Goal: Task Accomplishment & Management: Manage account settings

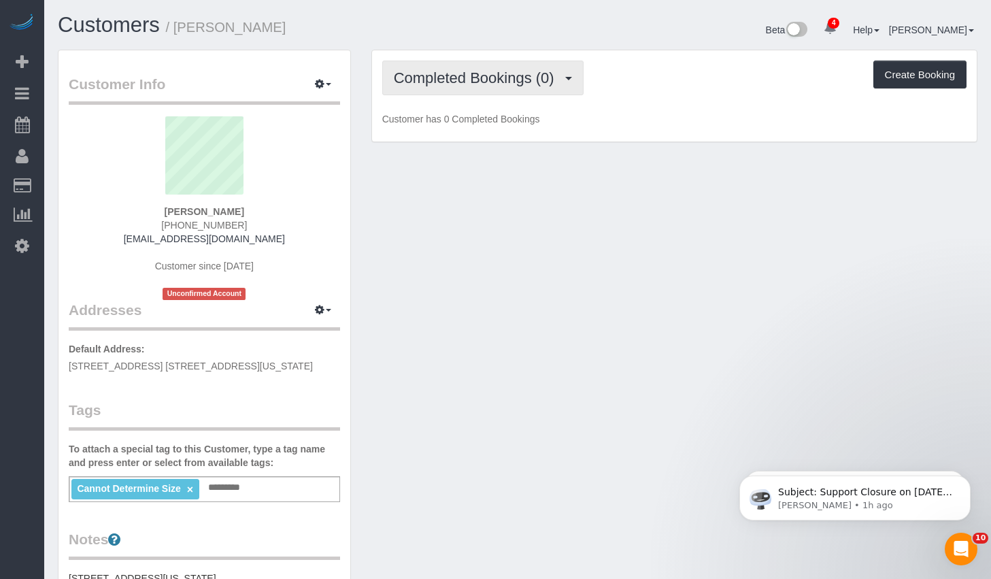
click at [557, 85] on span "Completed Bookings (0)" at bounding box center [477, 77] width 167 height 17
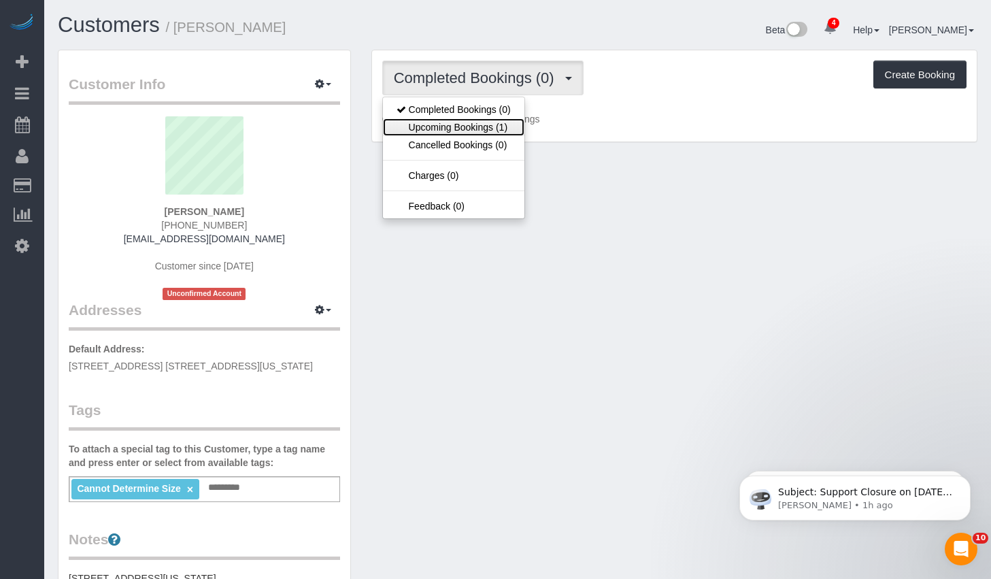
click at [447, 120] on link "Upcoming Bookings (1)" at bounding box center [453, 127] width 141 height 18
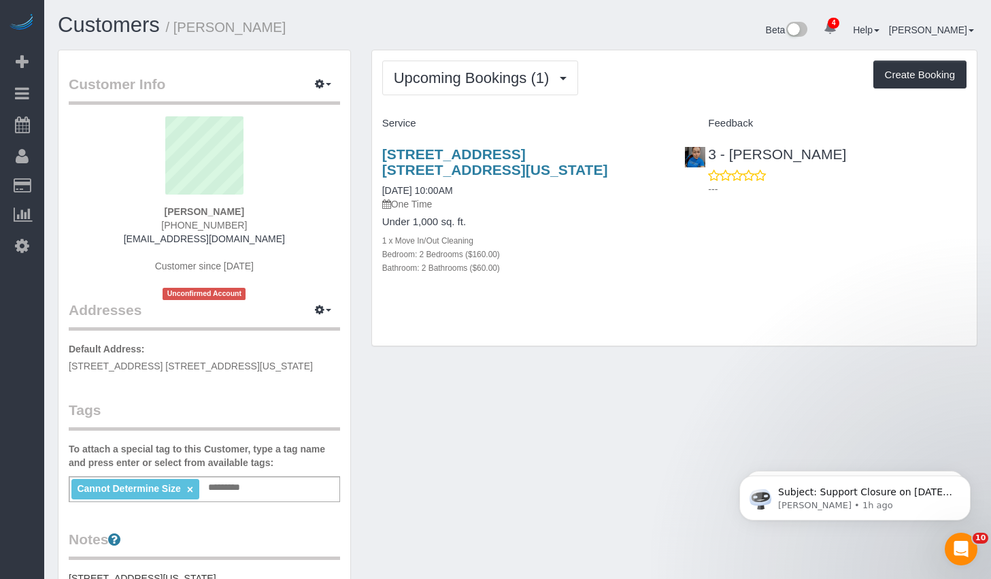
drag, startPoint x: 250, startPoint y: 212, endPoint x: 164, endPoint y: 209, distance: 85.7
click at [164, 209] on div "Edward Maran (505) 690-9533 mr.ben.maran@gmail.com Customer since 2025 Unconfir…" at bounding box center [204, 208] width 271 height 184
copy strong "Edward Maran"
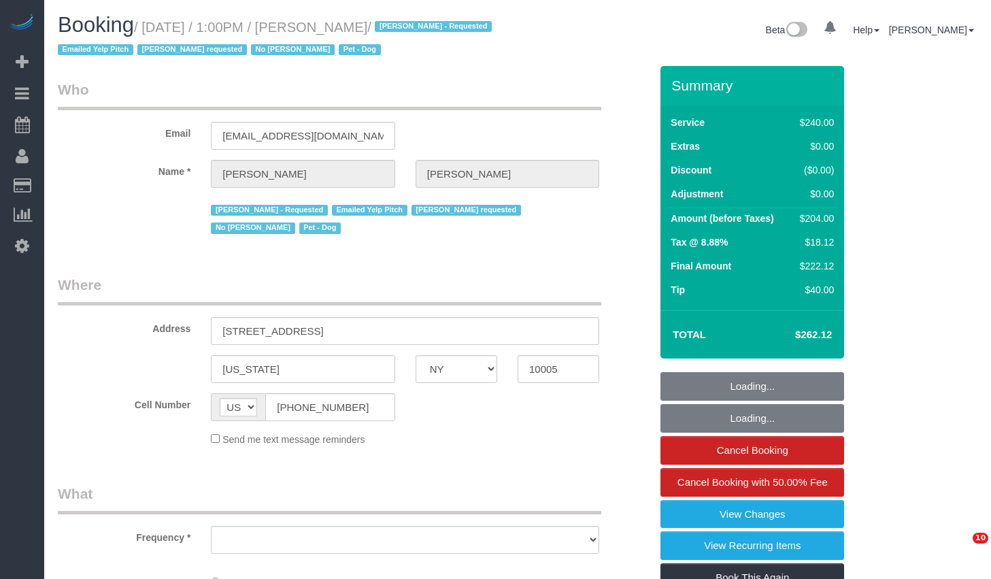
select select "NY"
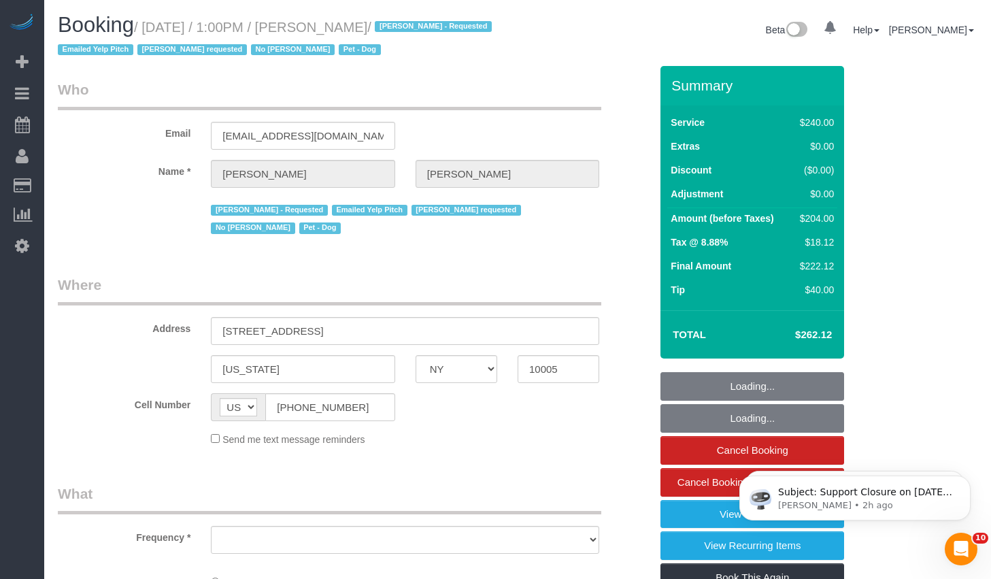
select select "180"
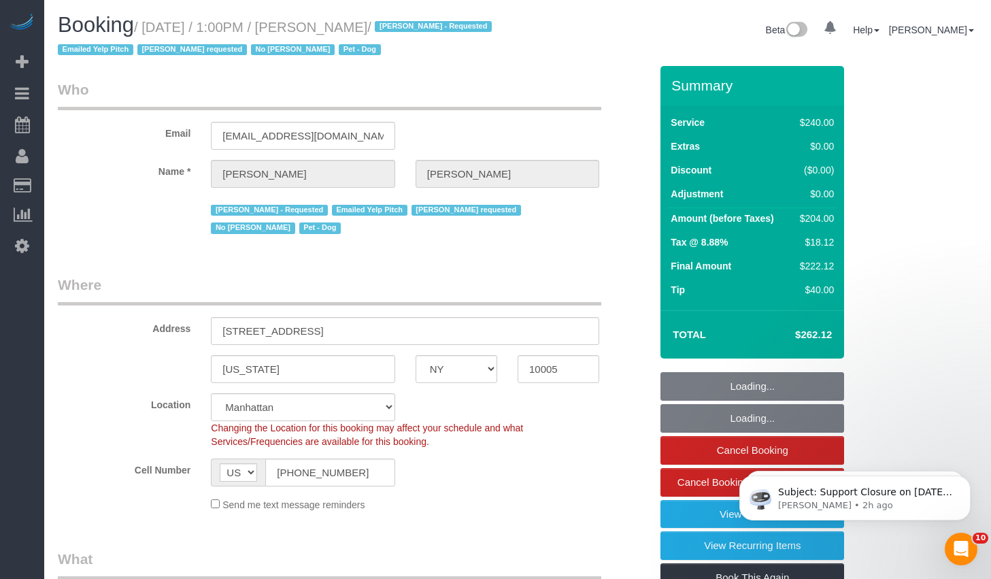
select select "object:758"
select select "string:stripe-pm_1O4Two4VGloSiKo7SOdDDauw"
select select "spot1"
select select "number:60"
select select "number:90"
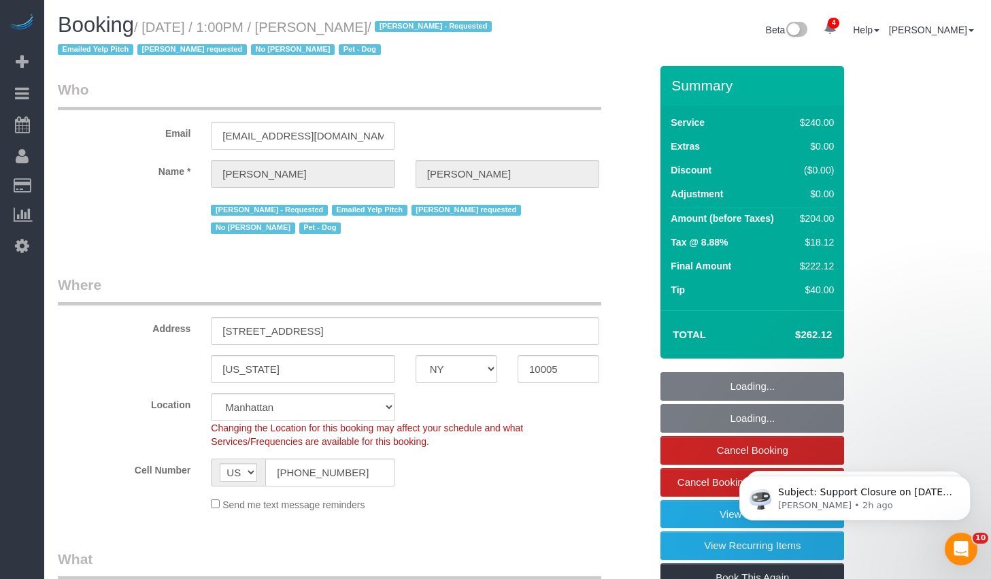
select select "number:13"
select select "number:6"
select select "object:1325"
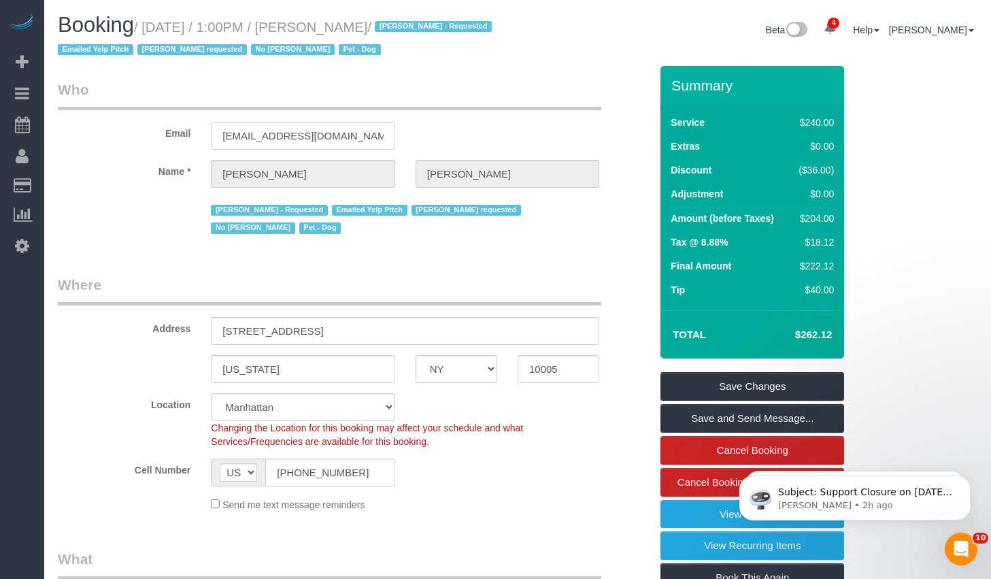
drag, startPoint x: 155, startPoint y: 27, endPoint x: 389, endPoint y: 24, distance: 233.9
click at [389, 24] on small "/ August 26, 2025 / 1:00PM / Natalie Lin / Aldery Morris - Requested Emailed Ye…" at bounding box center [277, 39] width 438 height 38
copy small "August 26, 2025 / 1:00PM / Natalie Lin"
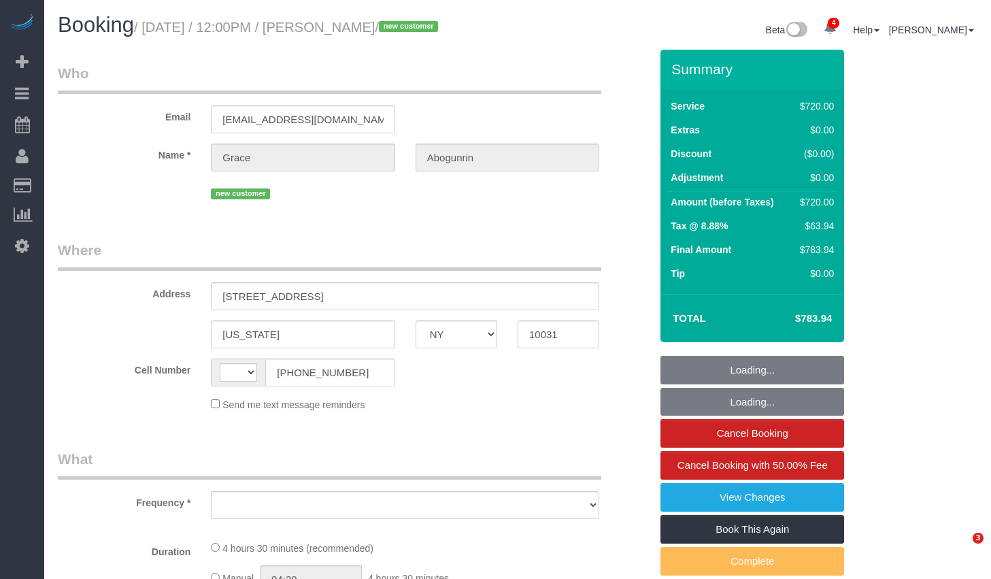
select select "NY"
select select "string:[GEOGRAPHIC_DATA]"
select select "object:664"
select select "spot1"
select select "string:stripe-pm_1Rxpt54VGloSiKo7q1aHPImV"
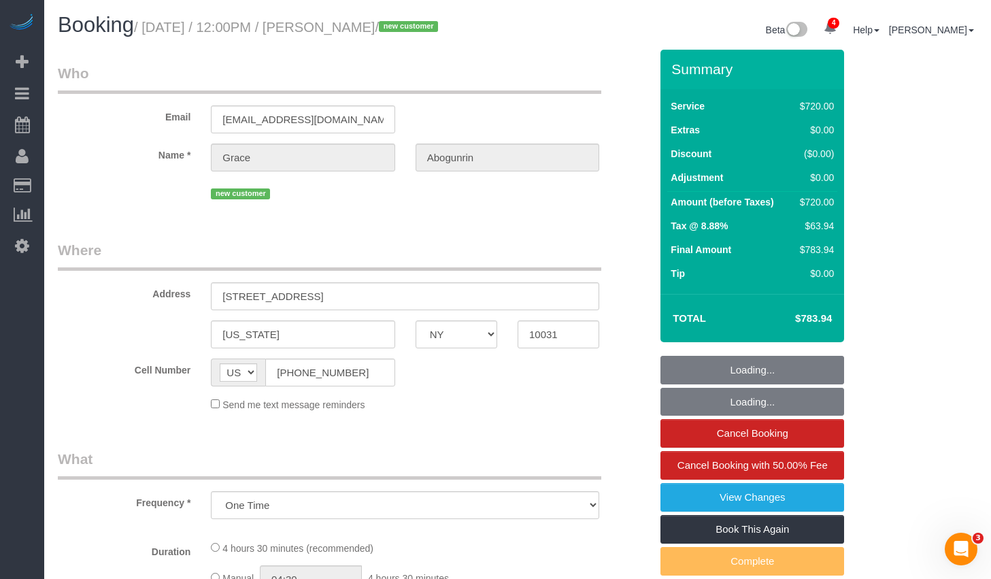
select select "number:60"
select select "number:75"
select select "number:15"
select select "number:5"
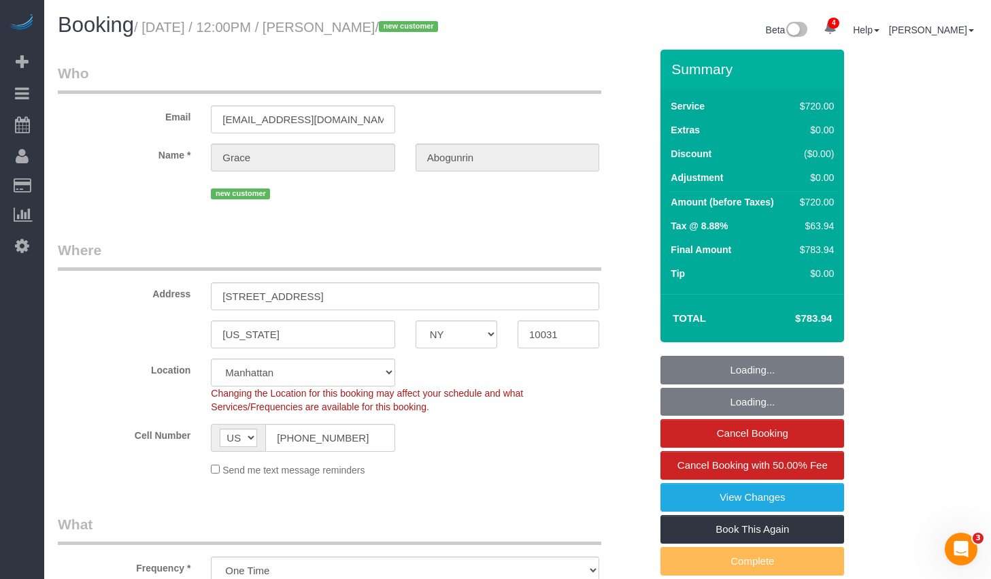
select select "spot41"
select select "object:1364"
select select "2"
select select "270"
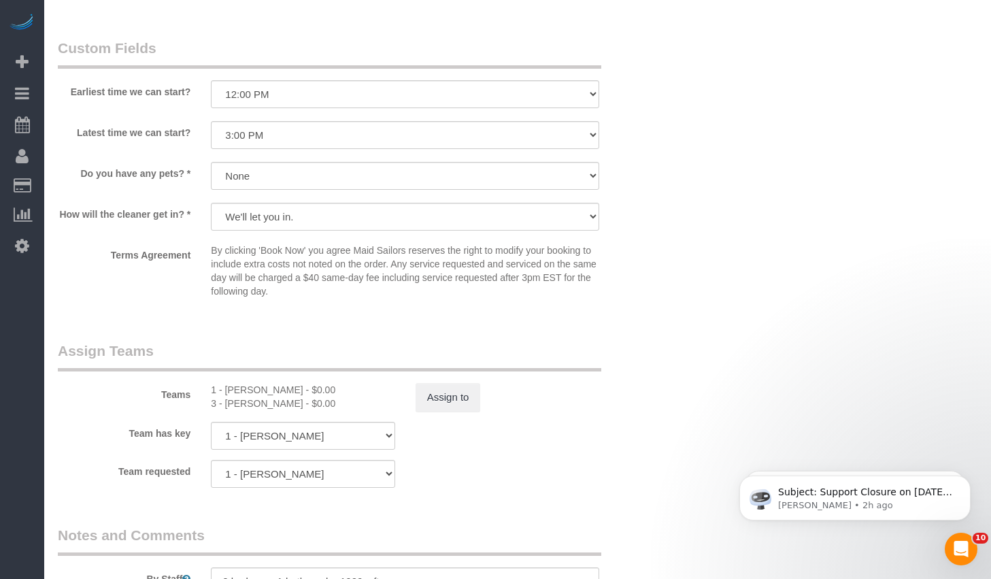
scroll to position [1531, 0]
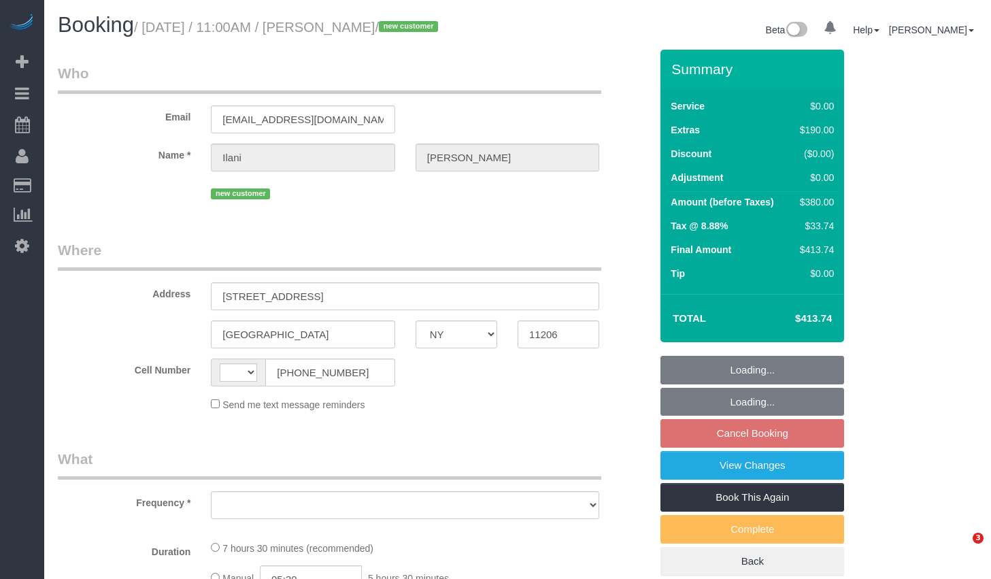
select select "NY"
select select "string:[GEOGRAPHIC_DATA]"
select select "string:stripe-pm_1S0SPf4VGloSiKo7k6C4dMbE"
select select "2"
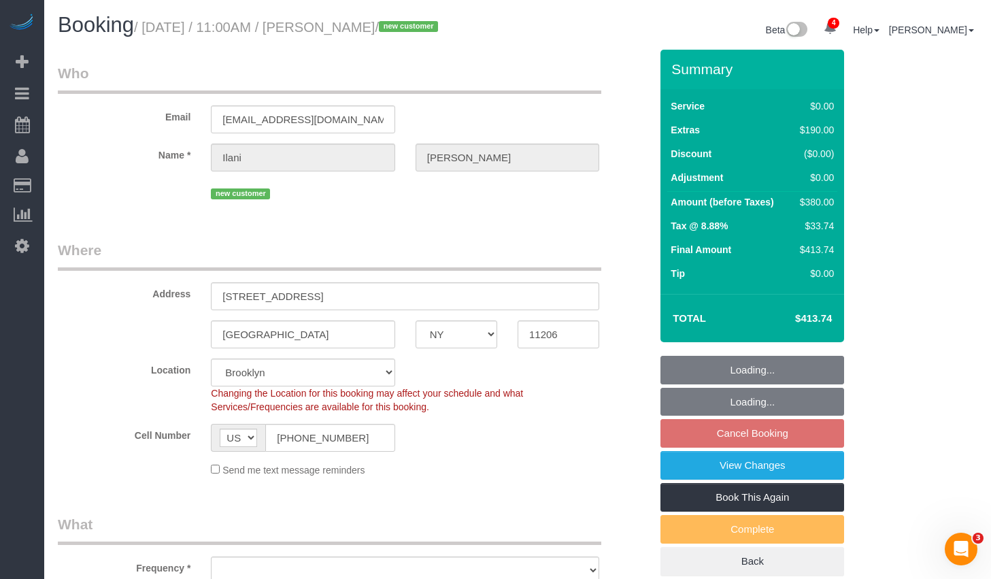
select select "object:761"
select select "spot4"
select select "number:59"
select select "number:73"
select select "number:13"
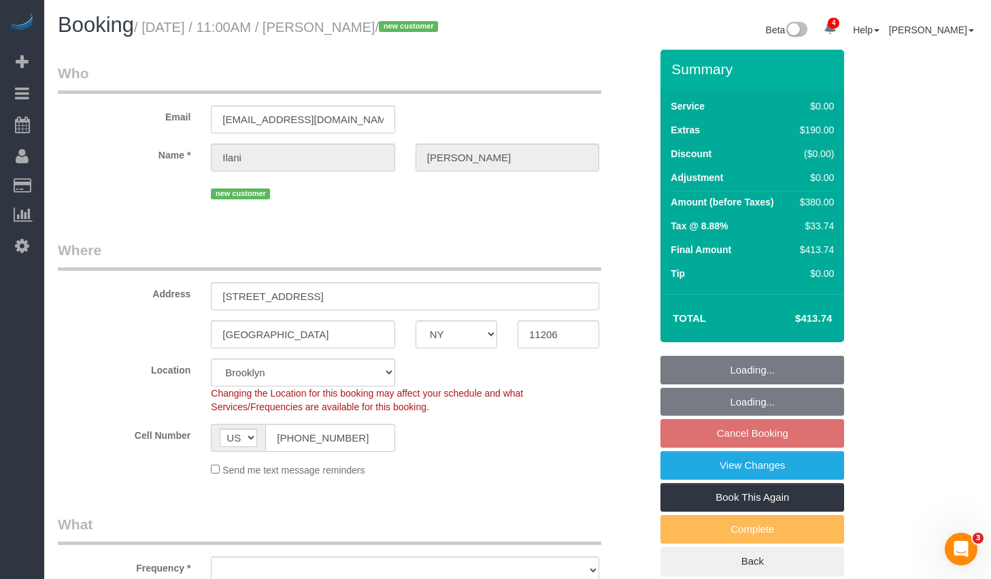
select select "number:5"
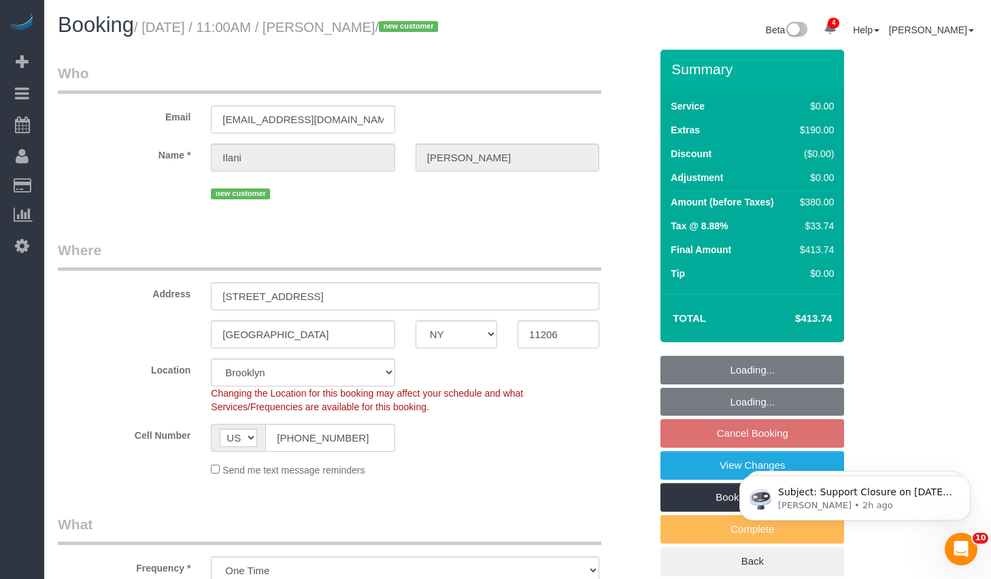
select select "2"
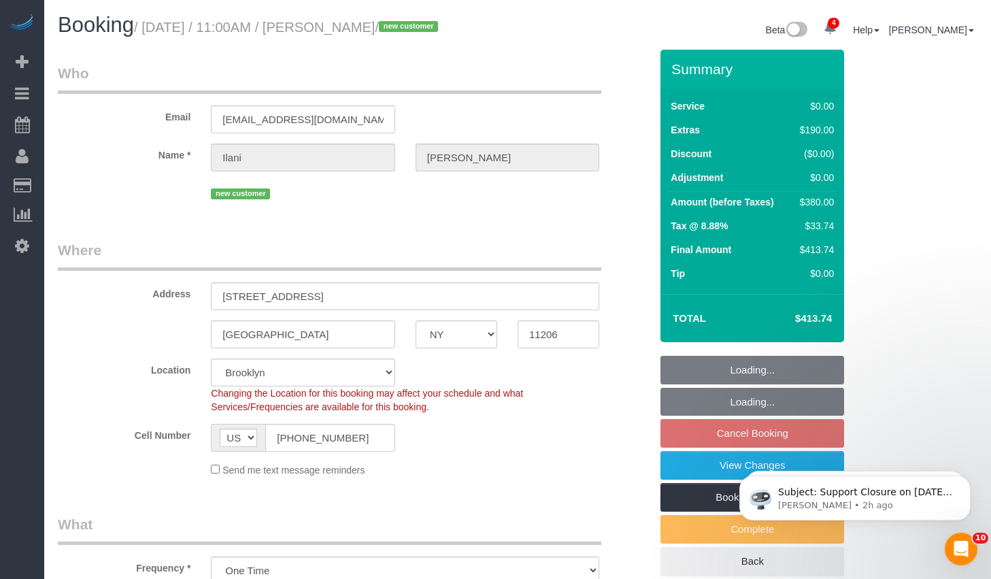
select select "object:1344"
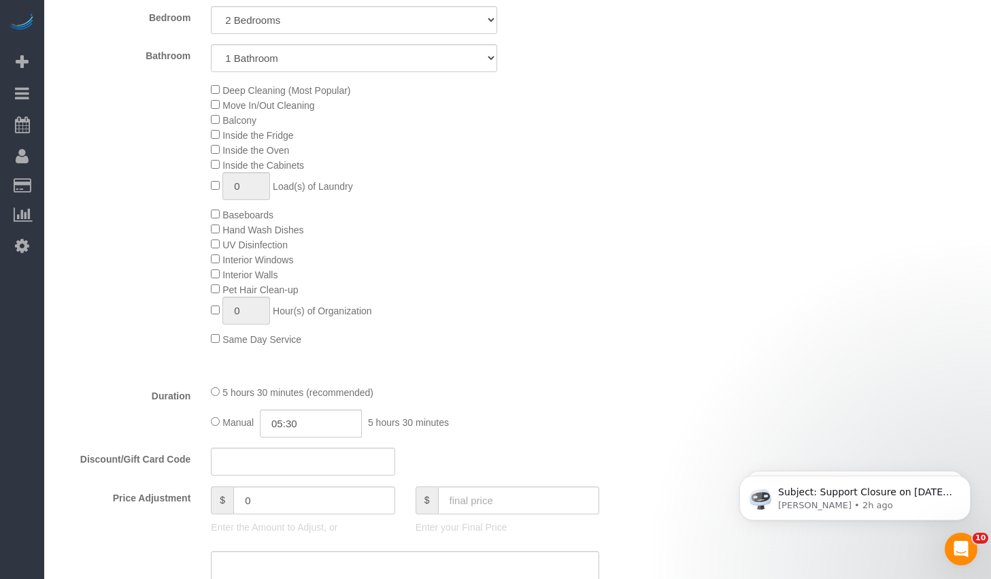
scroll to position [321, 0]
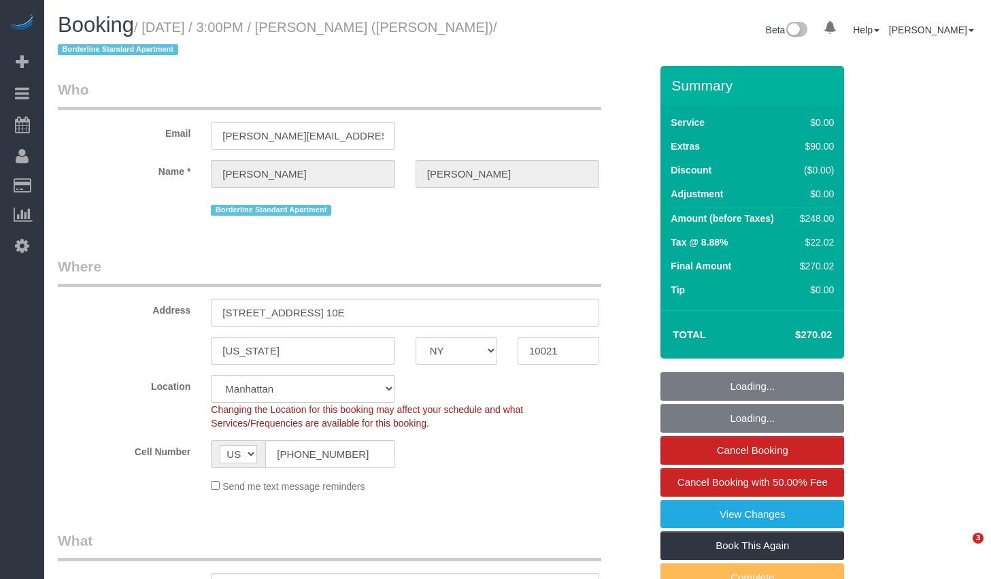
select select "NY"
select select "string:stripe-pm_1R58S94VGloSiKo7oTDM75CS"
select select "spot1"
select select "number:89"
select select "number:90"
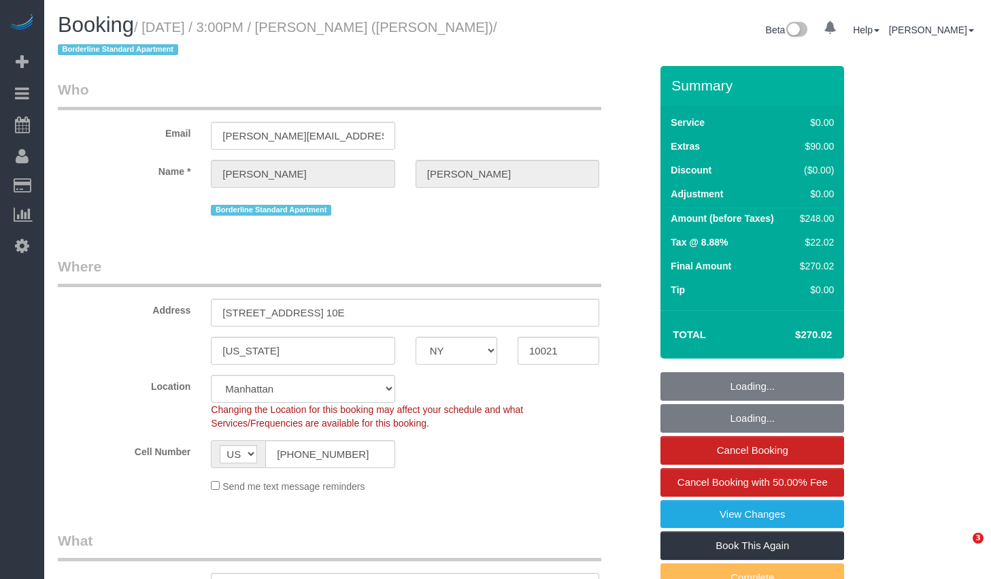
select select "number:15"
select select "number:6"
select select "2"
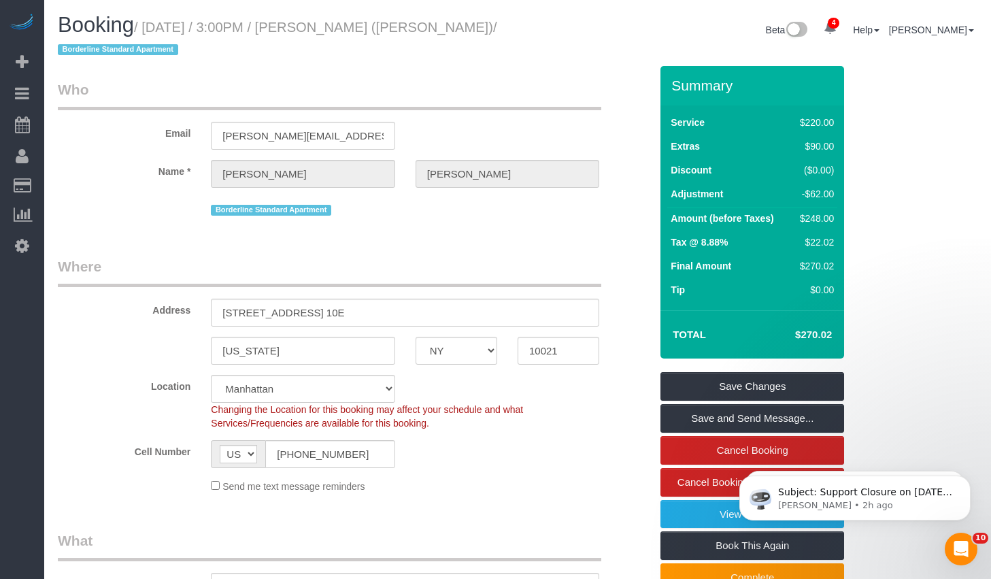
click at [354, 21] on small "/ [DATE] / 3:00PM / [PERSON_NAME] ([PERSON_NAME]) / Borderline Standard Apartme…" at bounding box center [277, 39] width 439 height 38
drag, startPoint x: 327, startPoint y: 24, endPoint x: 424, endPoint y: 30, distance: 96.7
click at [424, 30] on small "/ [DATE] / 3:00PM / [PERSON_NAME] ([PERSON_NAME]) / Borderline Standard Apartme…" at bounding box center [277, 39] width 439 height 38
copy small "[PERSON_NAME]"
